Goal: Check status

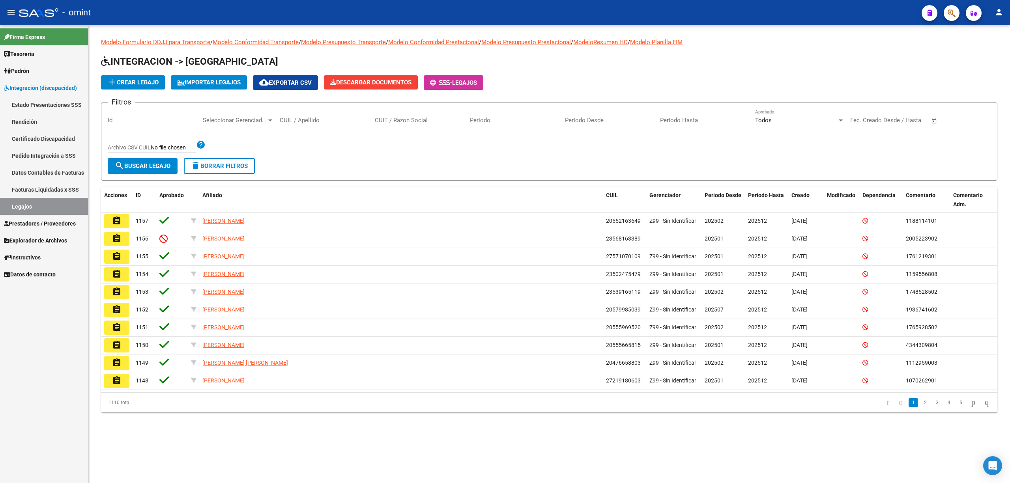
click at [314, 120] on input "CUIL / Apellido" at bounding box center [324, 120] width 89 height 7
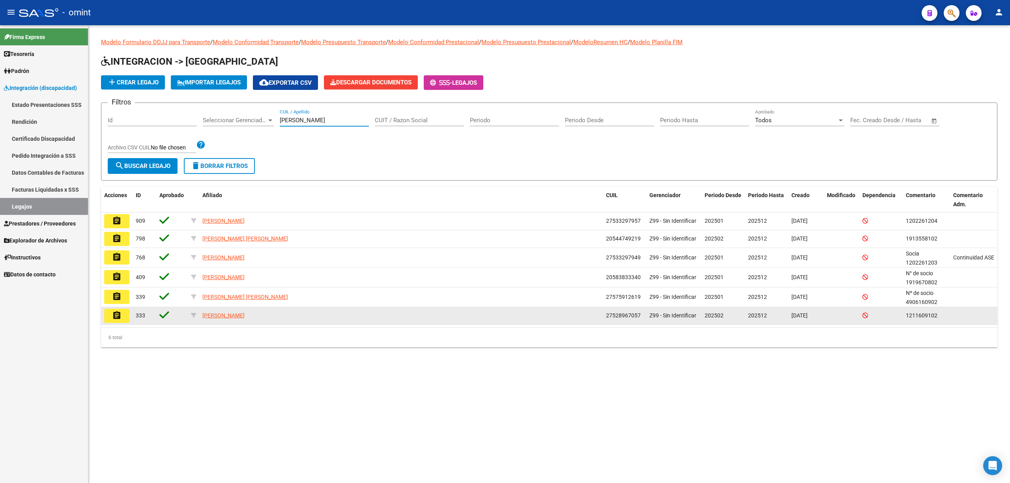
type input "[PERSON_NAME]"
click at [117, 318] on mat-icon "assignment" at bounding box center [116, 315] width 9 height 9
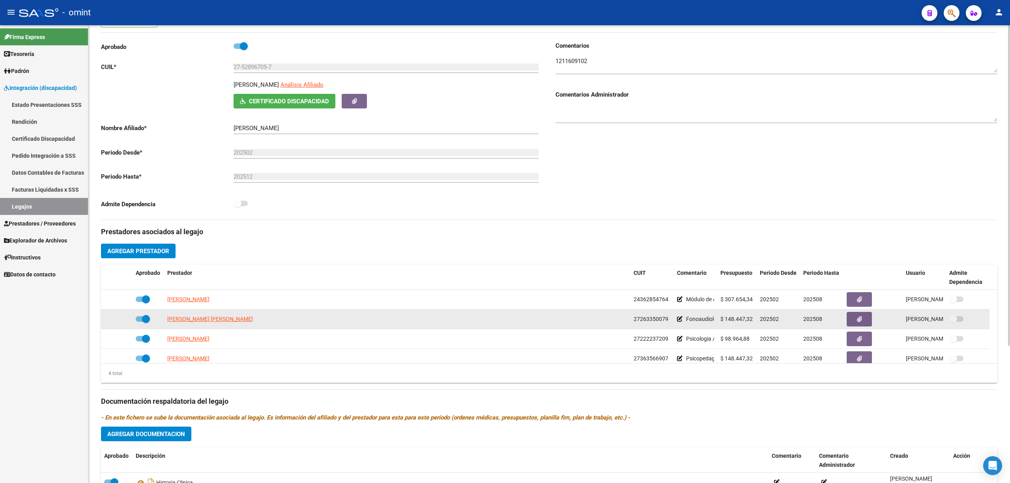
scroll to position [105, 0]
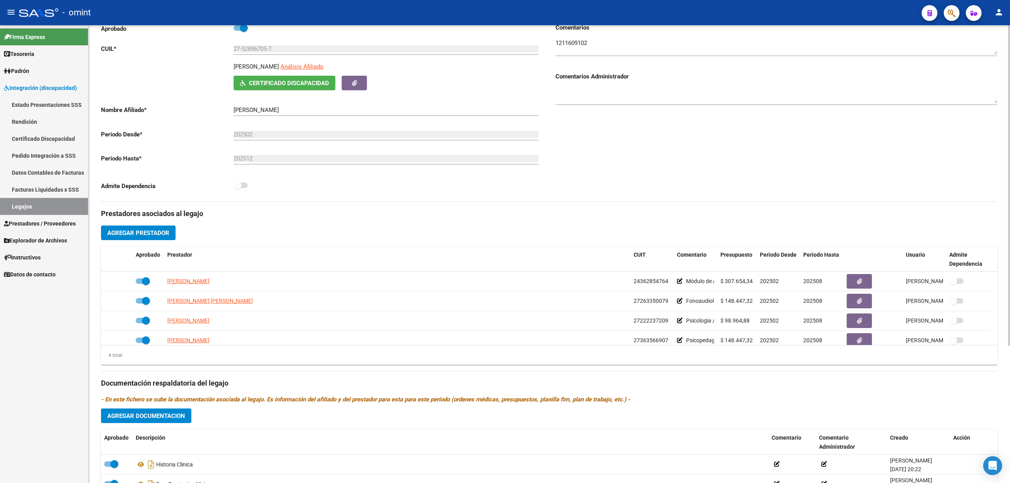
click at [201, 346] on div "Aprobado Prestador CUIT Comentario Presupuesto Periodo Desde Periodo Hasta Usua…" at bounding box center [549, 306] width 896 height 119
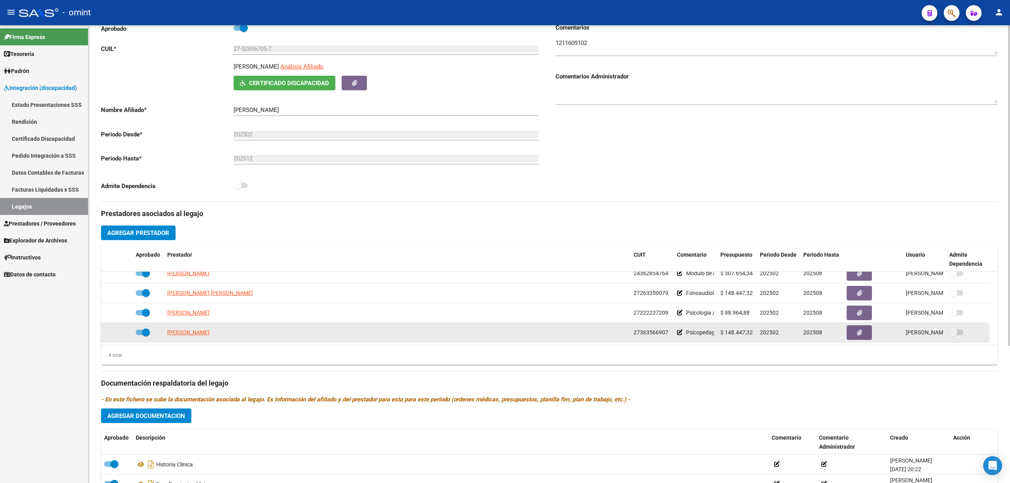
click at [198, 336] on span "[PERSON_NAME]" at bounding box center [188, 332] width 42 height 6
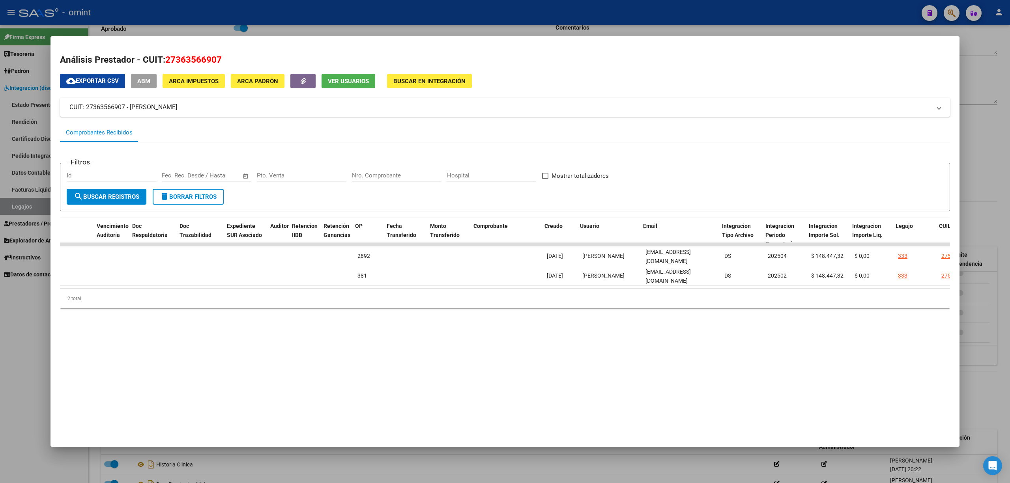
scroll to position [0, 562]
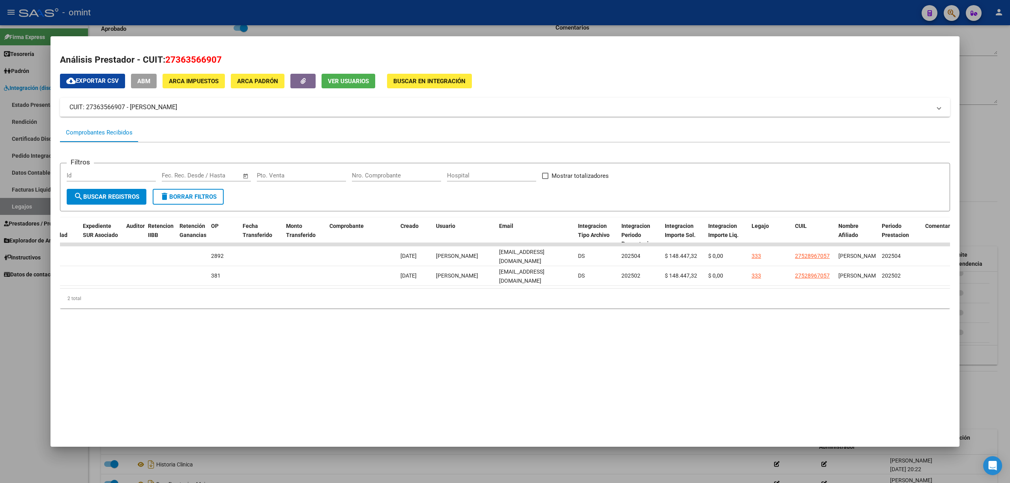
click at [214, 12] on div at bounding box center [505, 241] width 1010 height 483
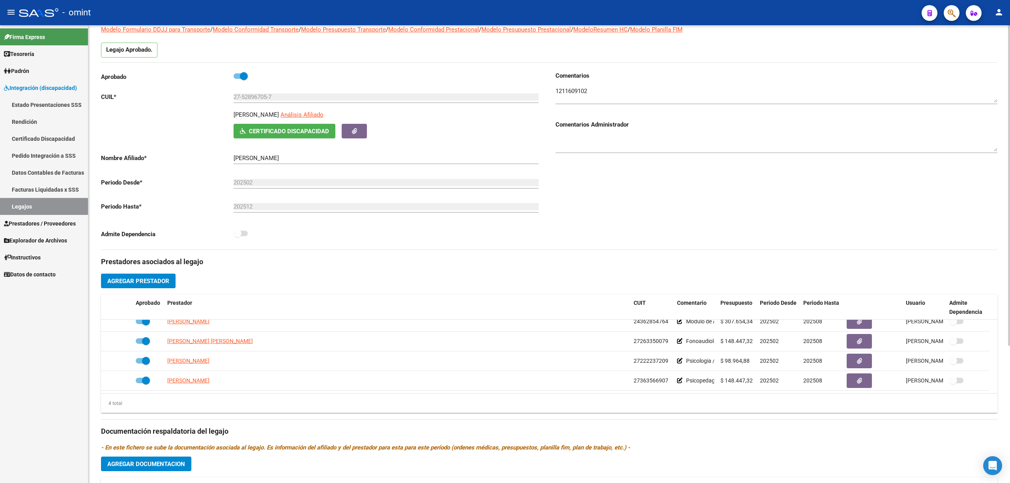
scroll to position [0, 0]
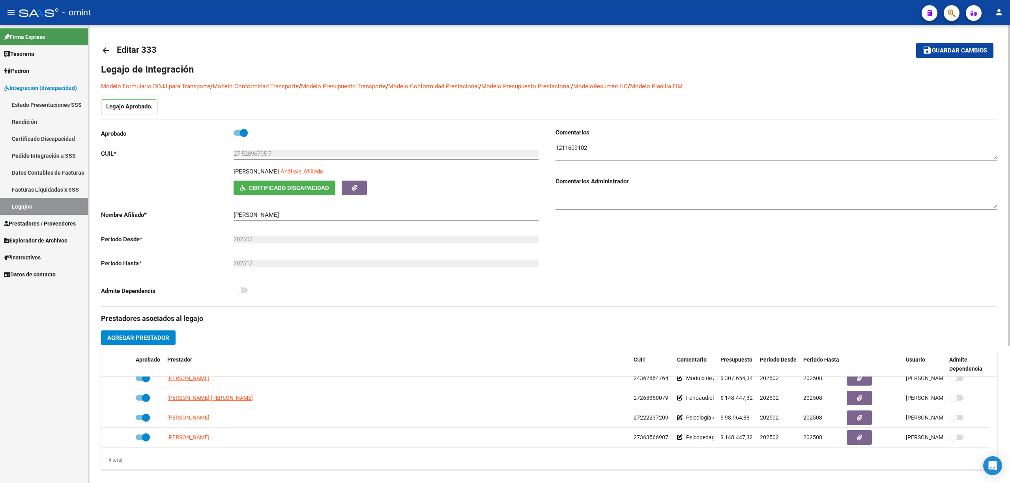
click at [575, 148] on textarea at bounding box center [776, 152] width 442 height 16
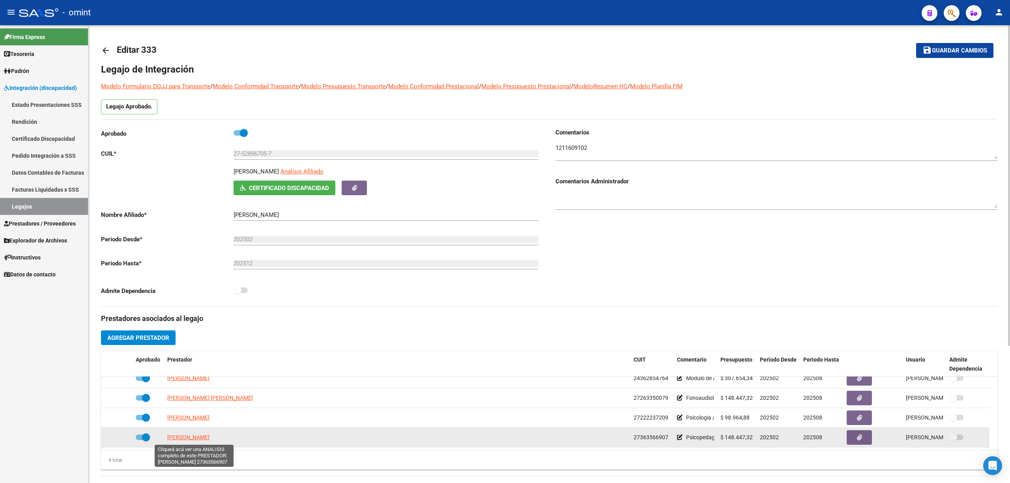
click at [196, 436] on span "[PERSON_NAME]" at bounding box center [188, 437] width 42 height 6
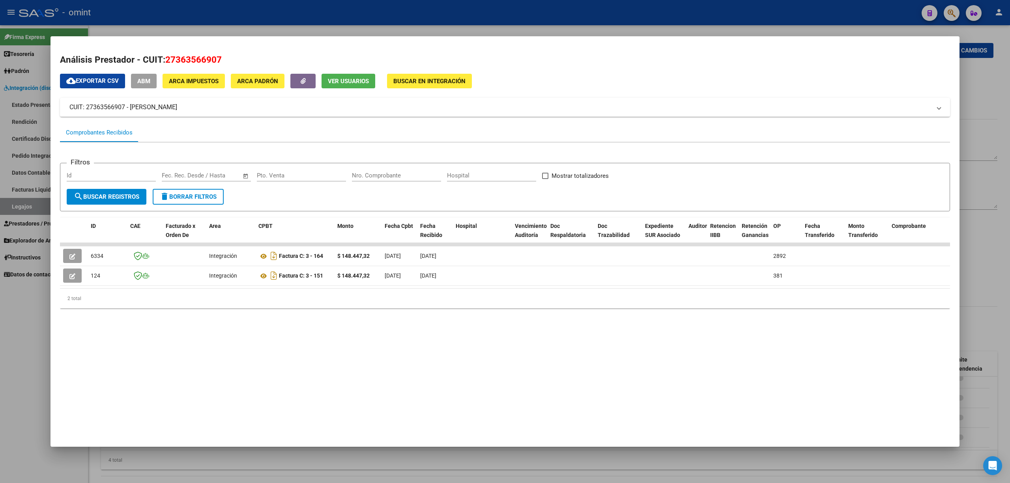
click at [217, 27] on div at bounding box center [505, 241] width 1010 height 483
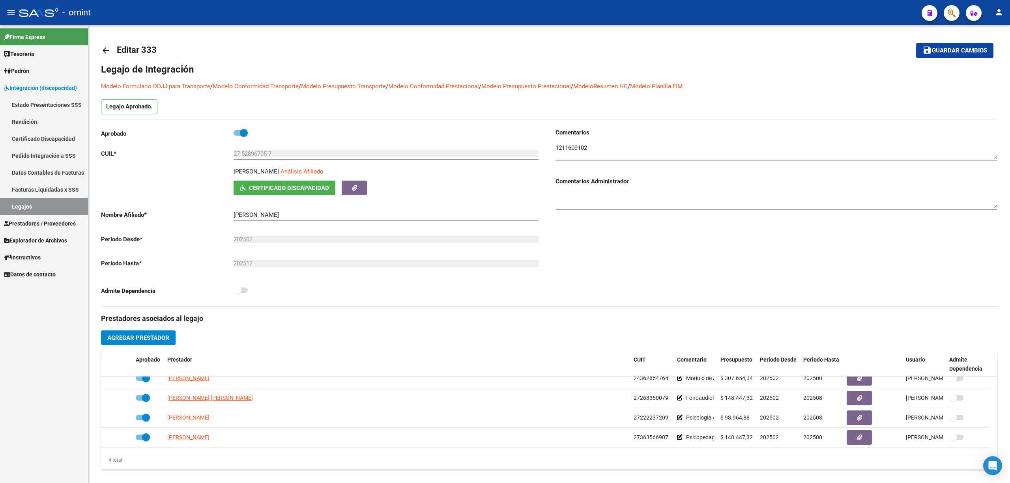
click at [224, 16] on div "- omint" at bounding box center [467, 12] width 896 height 17
click at [98, 52] on div "arrow_back Editar 333 save Guardar cambios Legajo de Integración Modelo Formula…" at bounding box center [549, 351] width 922 height 653
click at [106, 55] on link "arrow_back" at bounding box center [109, 50] width 16 height 19
